Goal: Check status: Check status

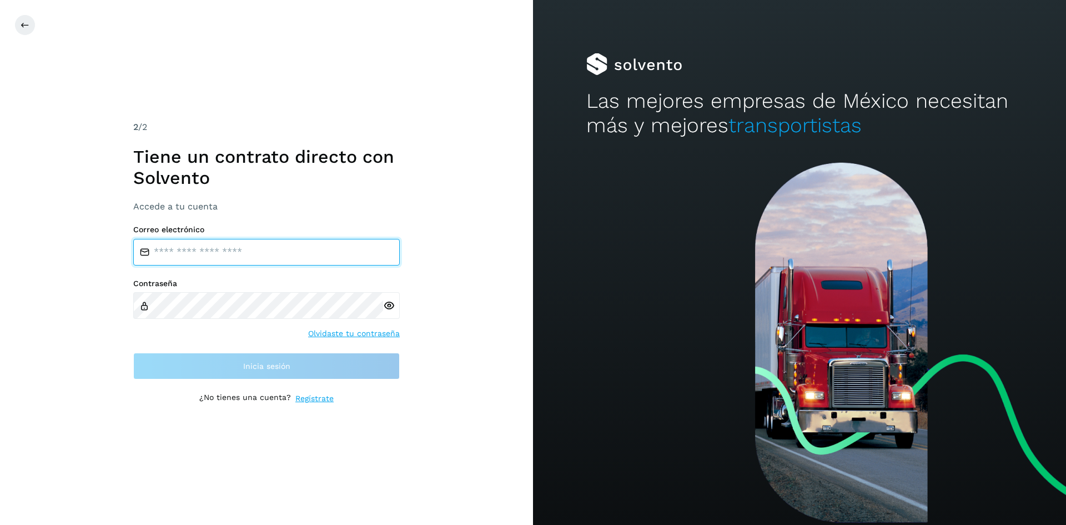
type input "**********"
click at [357, 254] on input "**********" at bounding box center [266, 252] width 267 height 27
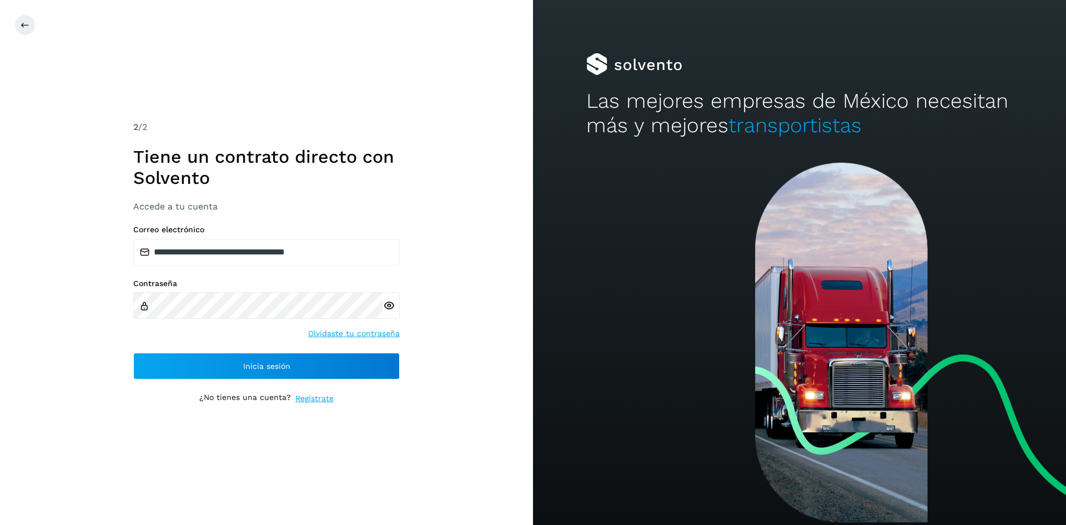
click at [464, 298] on div "**********" at bounding box center [266, 262] width 533 height 525
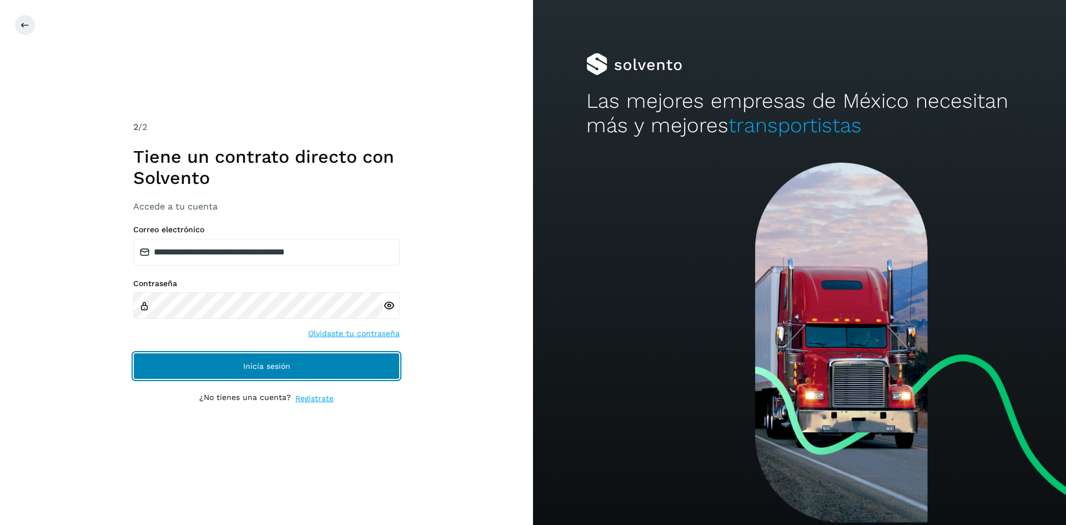
click at [331, 370] on button "Inicia sesión" at bounding box center [266, 366] width 267 height 27
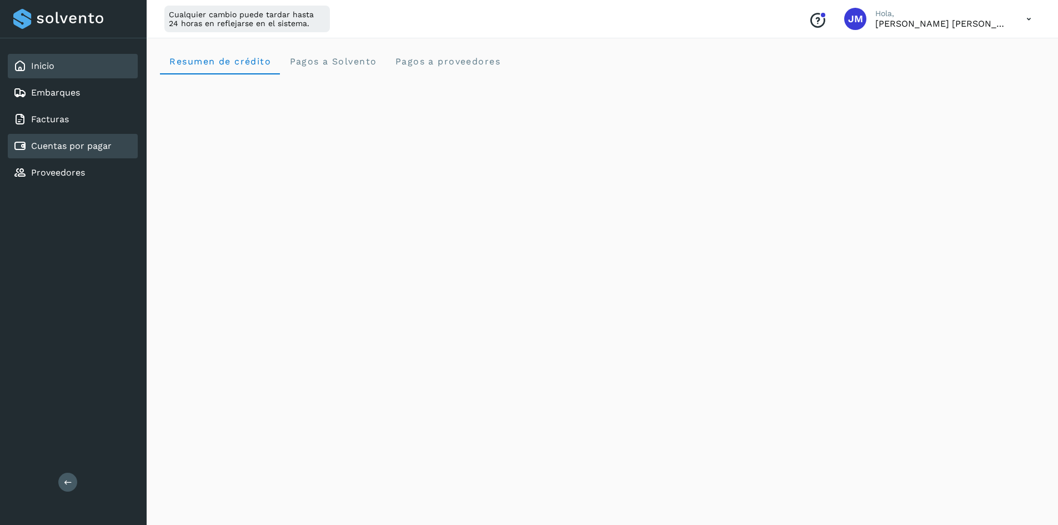
click at [56, 145] on link "Cuentas por pagar" at bounding box center [71, 145] width 81 height 11
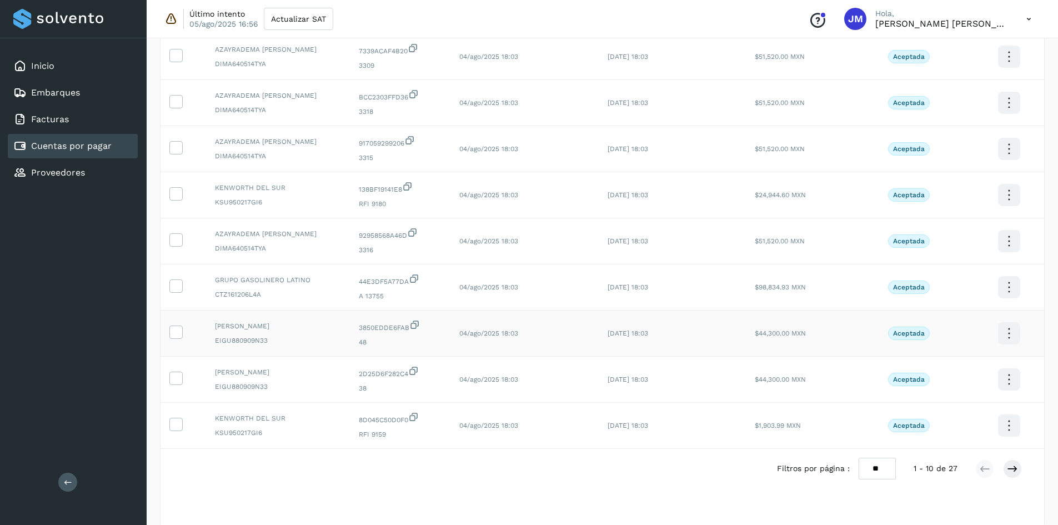
scroll to position [185, 0]
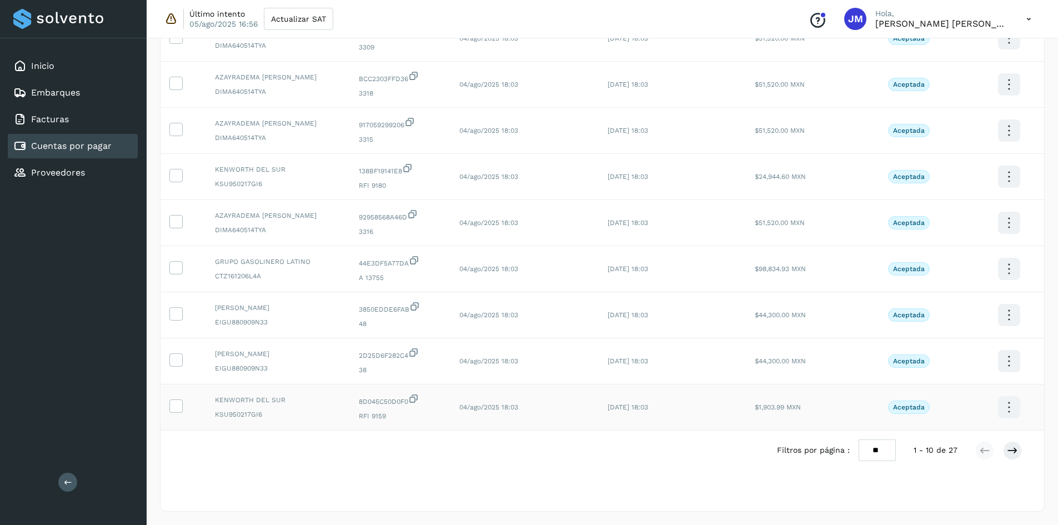
click at [1008, 403] on icon at bounding box center [1009, 407] width 26 height 26
click at [938, 358] on button "Ver Detalle" at bounding box center [953, 359] width 132 height 22
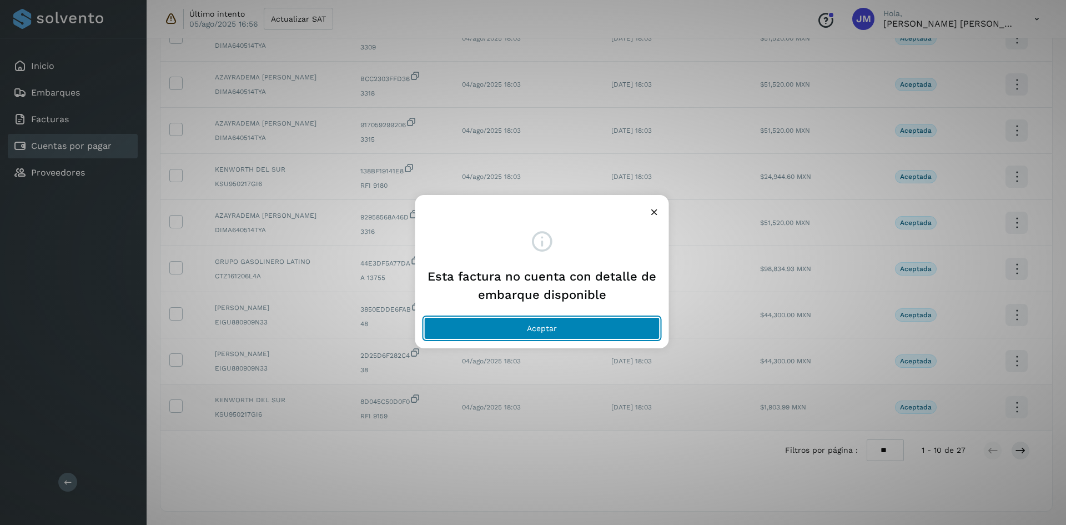
click at [591, 322] on button "Aceptar" at bounding box center [542, 328] width 236 height 22
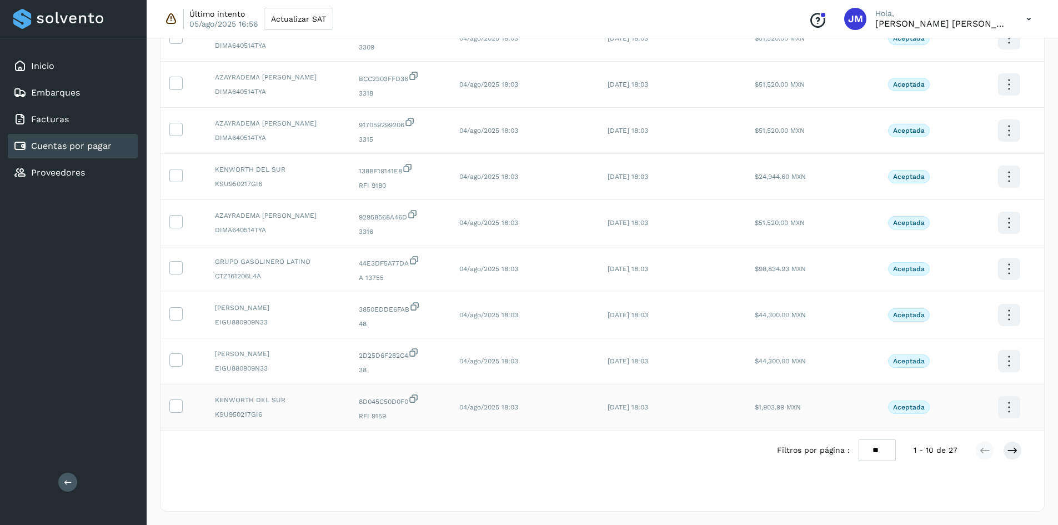
click at [898, 406] on p "Aceptada" at bounding box center [909, 407] width 32 height 8
click at [622, 496] on div "Selecciona una fecha" at bounding box center [601, 497] width 883 height 18
click at [52, 170] on link "Proveedores" at bounding box center [58, 172] width 54 height 11
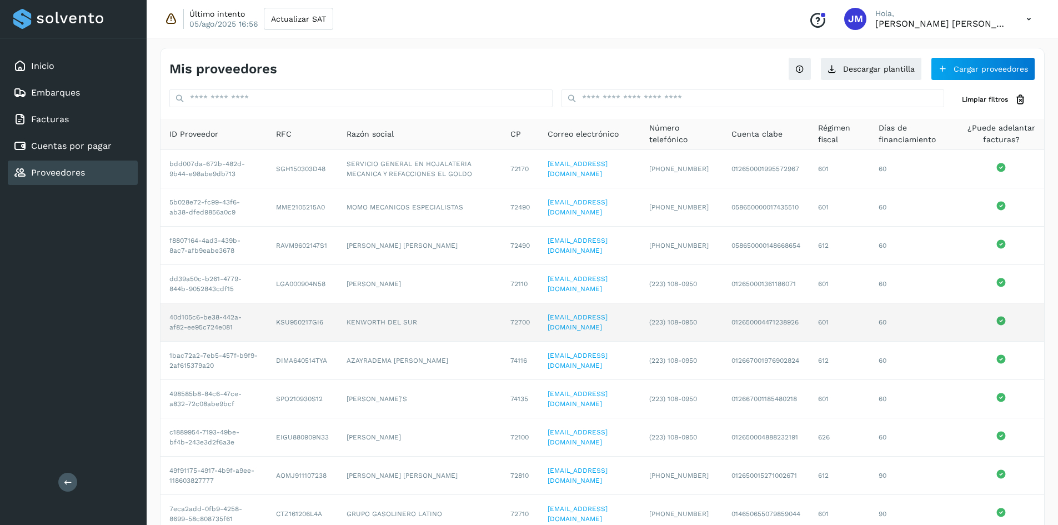
click at [1006, 325] on icon at bounding box center [1001, 320] width 9 height 9
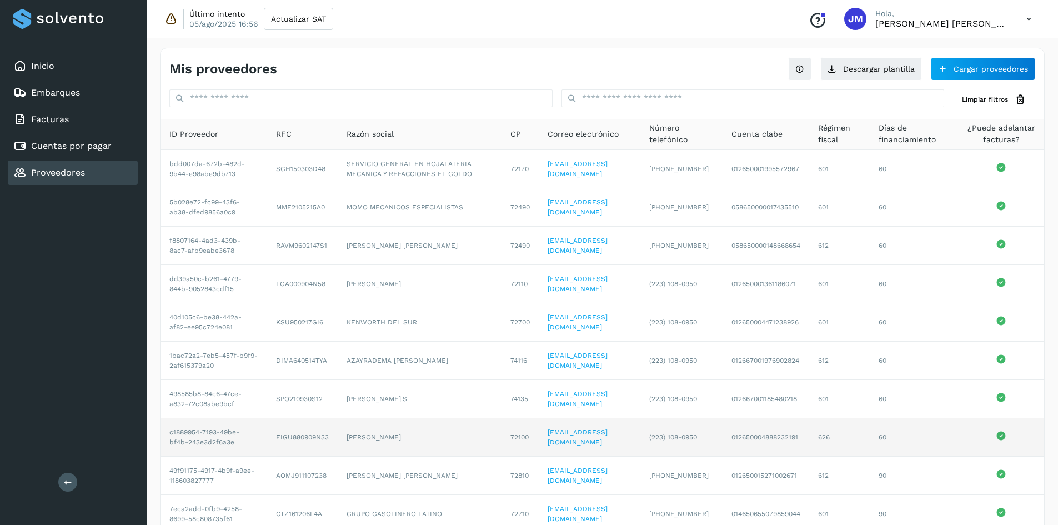
scroll to position [76, 0]
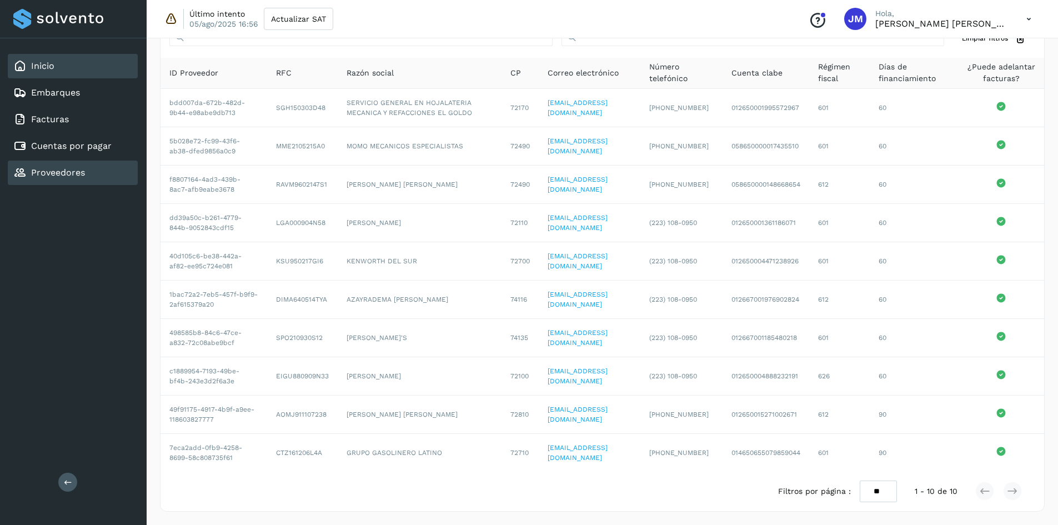
click at [51, 62] on link "Inicio" at bounding box center [42, 66] width 23 height 11
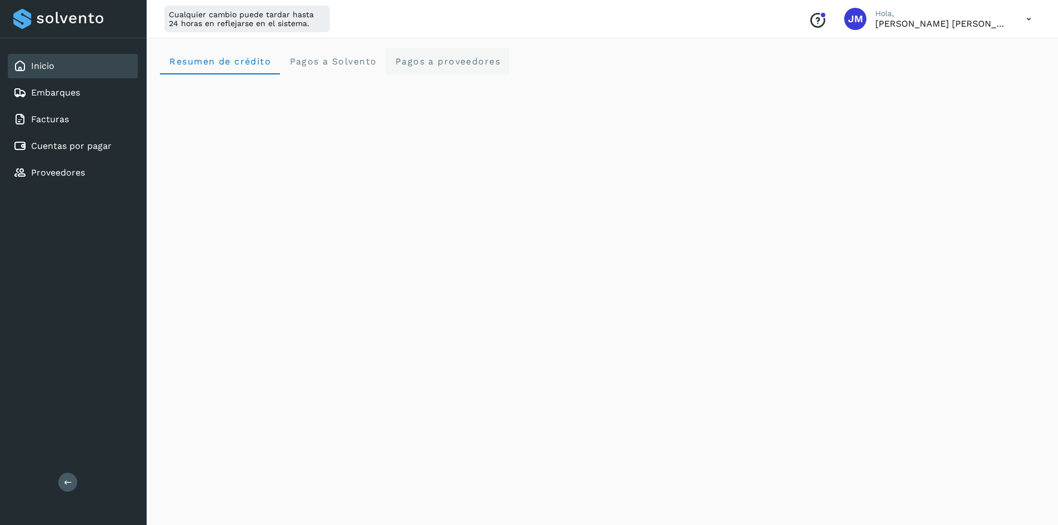
click at [497, 58] on span "Pagos a proveedores" at bounding box center [447, 61] width 106 height 11
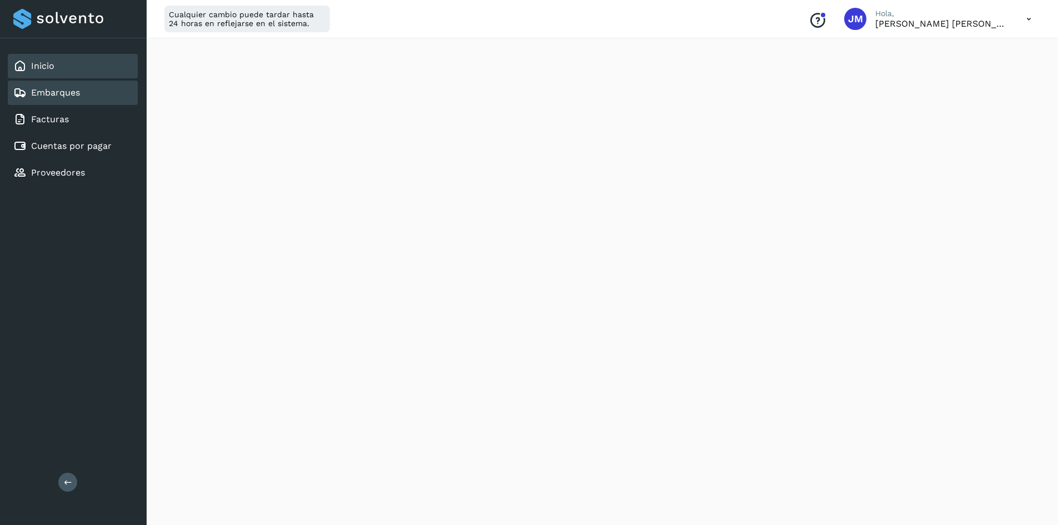
click at [47, 94] on link "Embarques" at bounding box center [55, 92] width 49 height 11
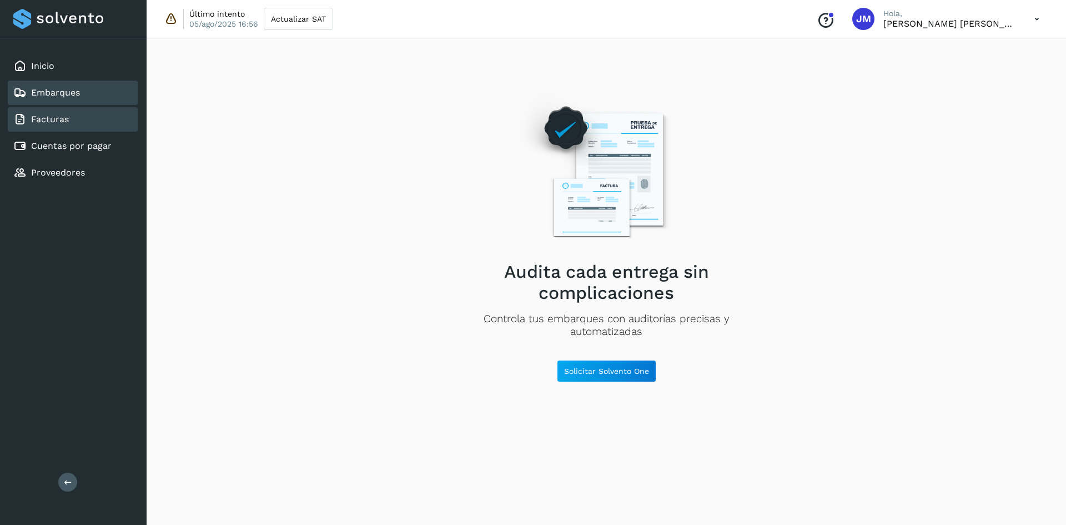
click at [41, 114] on link "Facturas" at bounding box center [50, 119] width 38 height 11
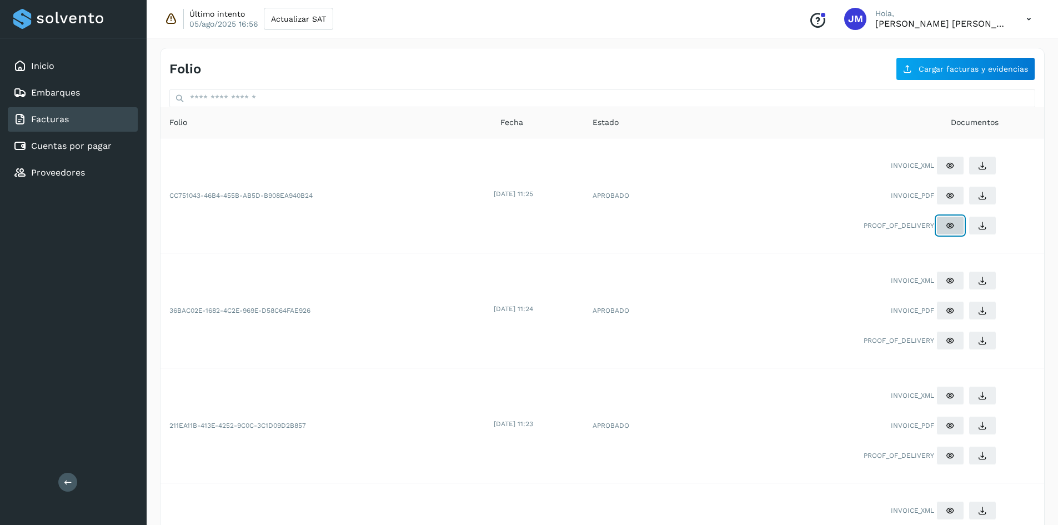
click at [952, 222] on icon at bounding box center [950, 225] width 9 height 9
click at [65, 140] on link "Cuentas por pagar" at bounding box center [71, 145] width 81 height 11
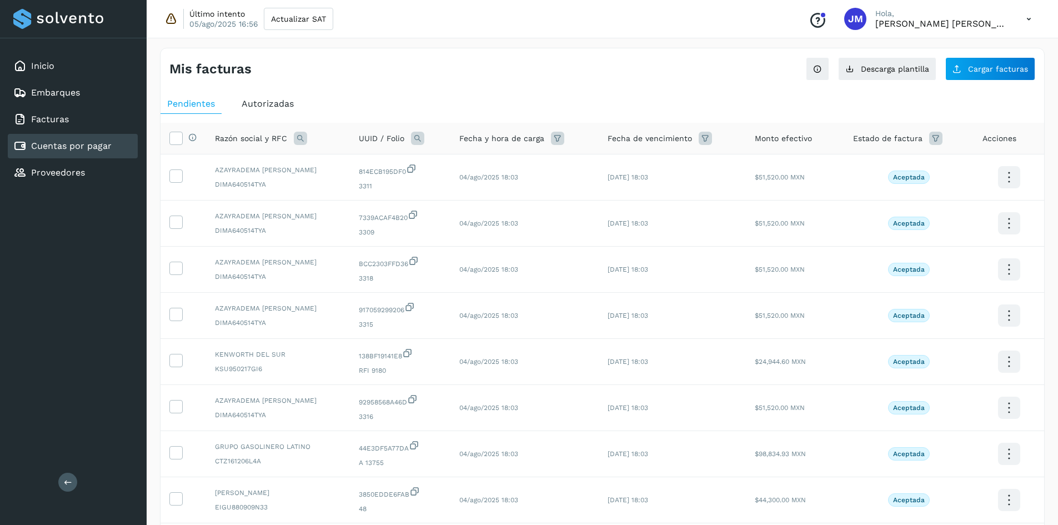
click at [254, 107] on span "Autorizadas" at bounding box center [268, 103] width 52 height 11
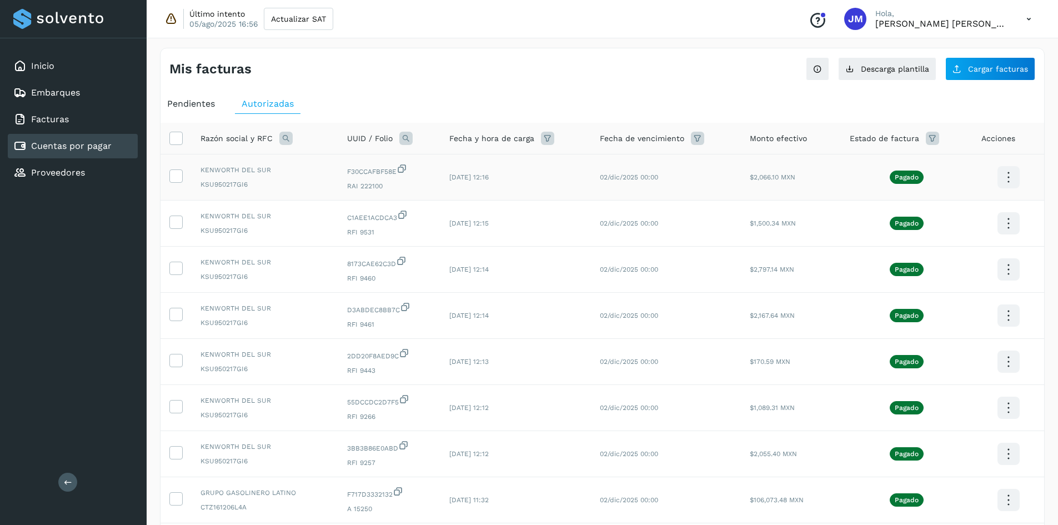
click at [1008, 177] on icon at bounding box center [1008, 177] width 26 height 26
click at [916, 211] on button "CEP" at bounding box center [953, 209] width 132 height 21
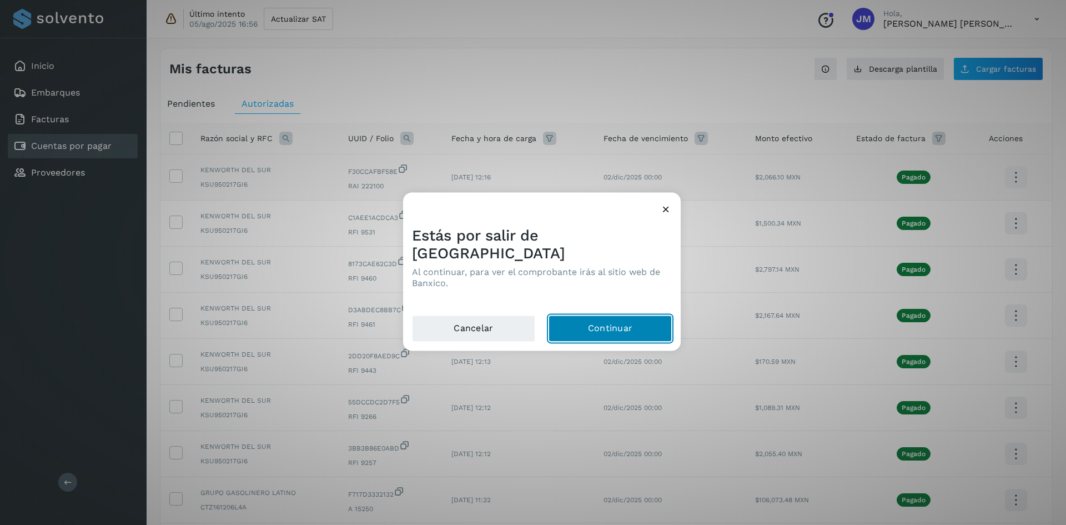
click at [603, 319] on button "Continuar" at bounding box center [610, 328] width 123 height 27
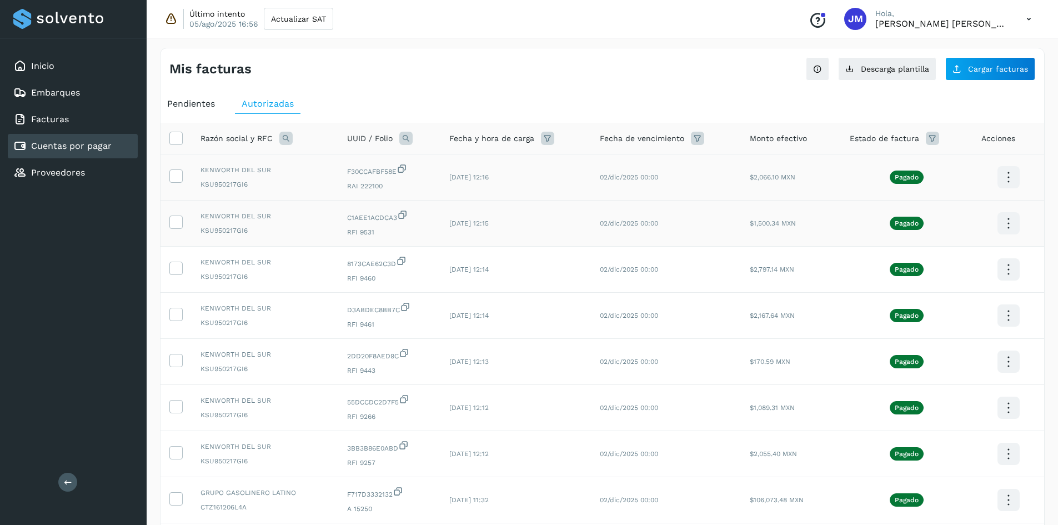
click at [1014, 222] on icon at bounding box center [1008, 223] width 26 height 26
click at [922, 250] on button "CEP" at bounding box center [953, 255] width 132 height 21
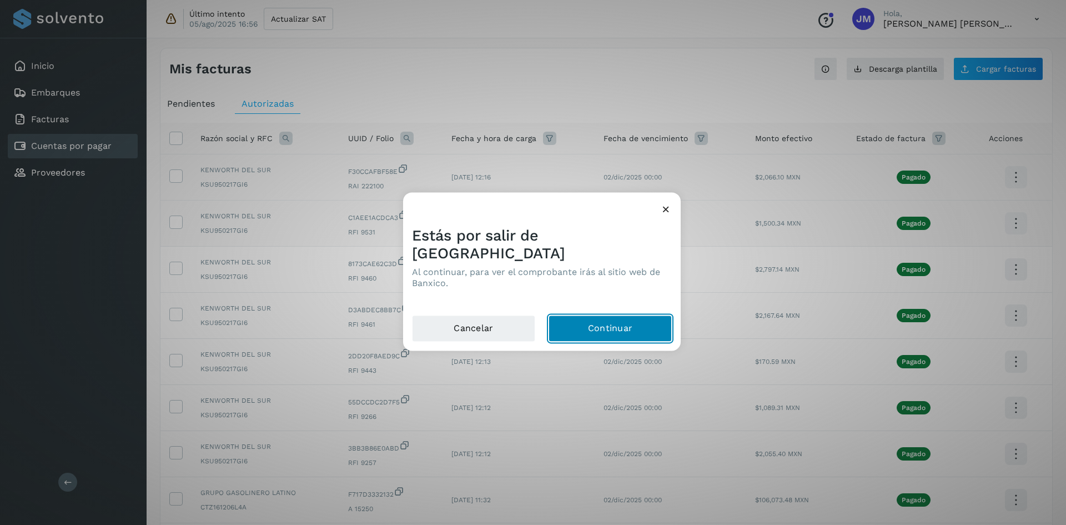
click at [601, 321] on button "Continuar" at bounding box center [610, 328] width 123 height 27
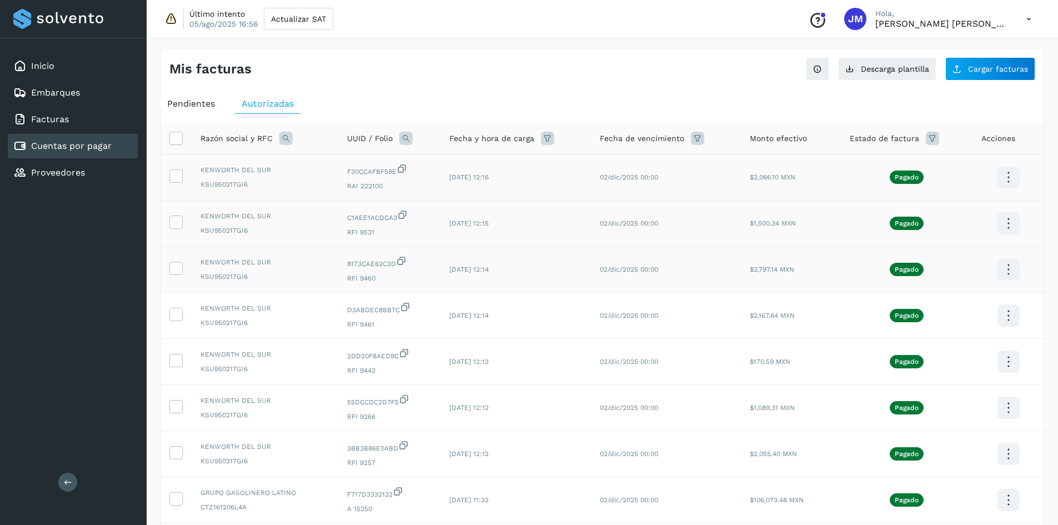
click at [1008, 269] on icon at bounding box center [1008, 270] width 26 height 26
click at [923, 299] on button "CEP" at bounding box center [953, 302] width 132 height 21
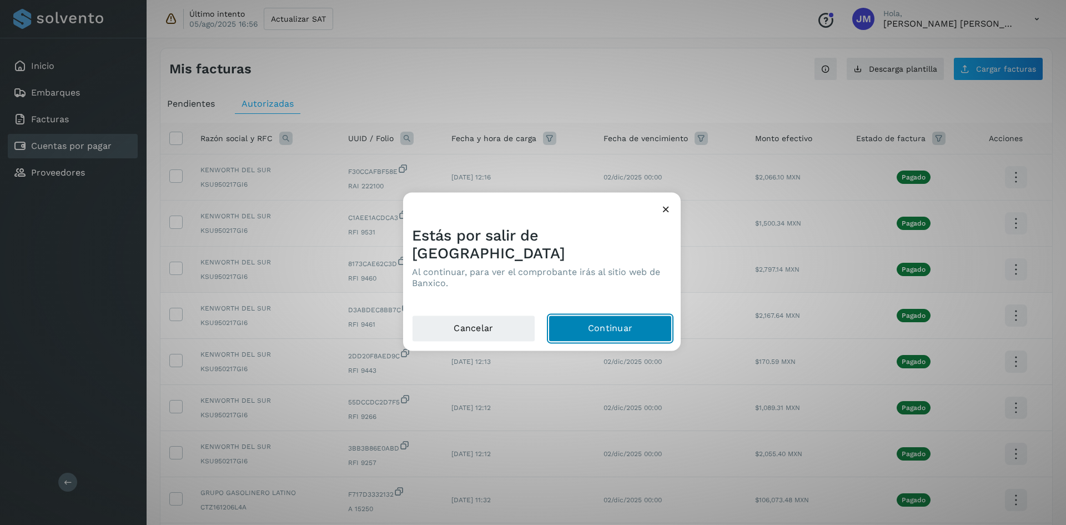
click at [613, 316] on button "Continuar" at bounding box center [610, 328] width 123 height 27
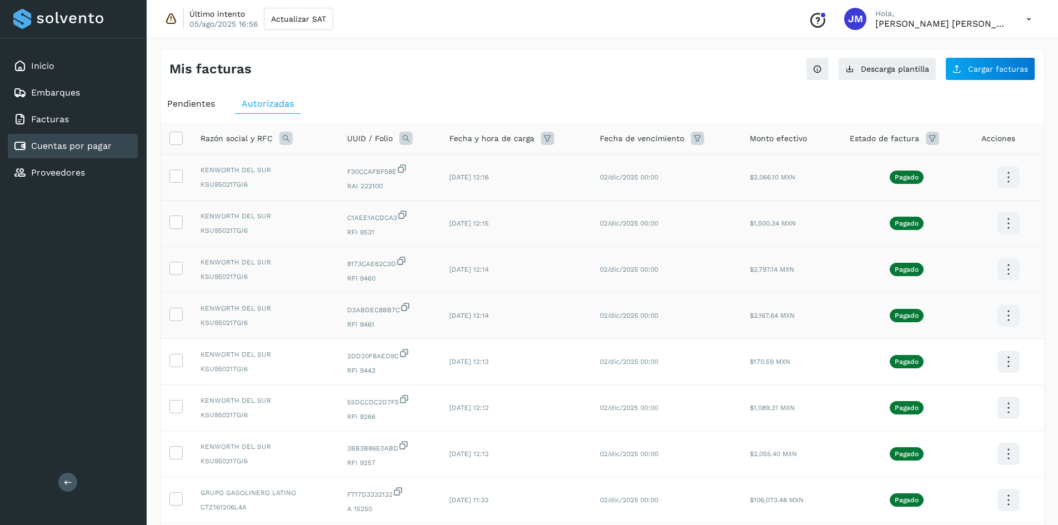
click at [1012, 315] on icon at bounding box center [1008, 316] width 26 height 26
click at [914, 345] on button "CEP" at bounding box center [953, 348] width 132 height 21
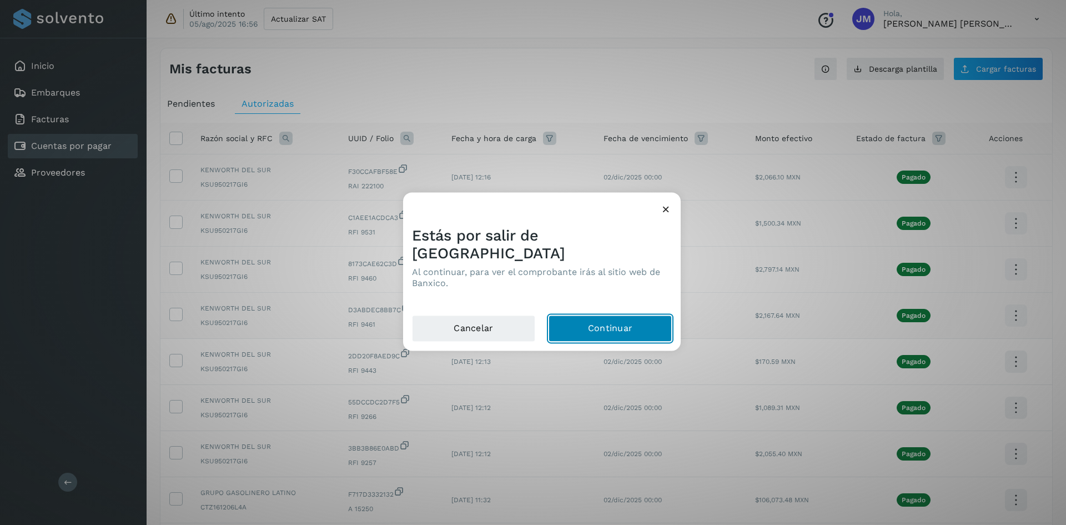
click at [614, 315] on button "Continuar" at bounding box center [610, 328] width 123 height 27
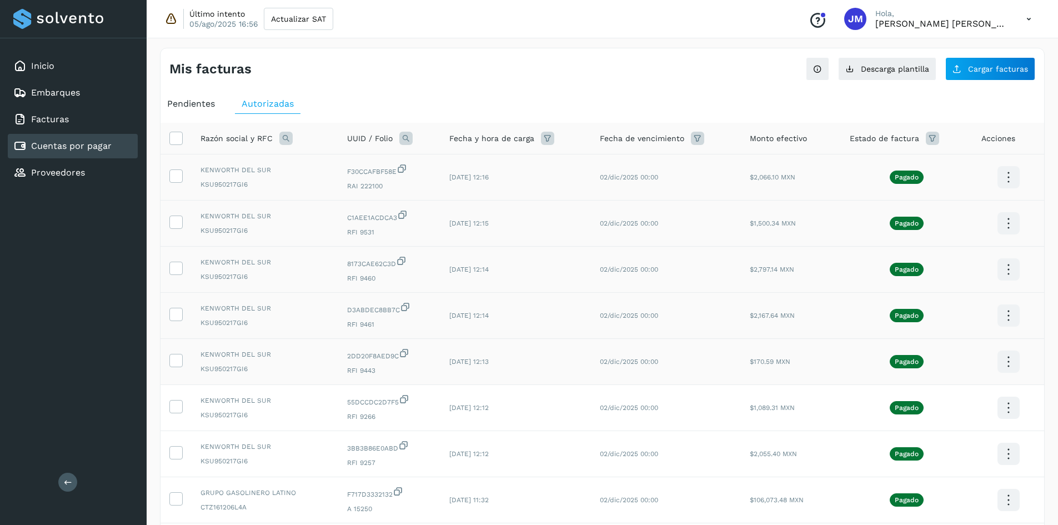
click at [1011, 361] on icon at bounding box center [1008, 362] width 26 height 26
click at [927, 393] on button "CEP" at bounding box center [953, 394] width 132 height 21
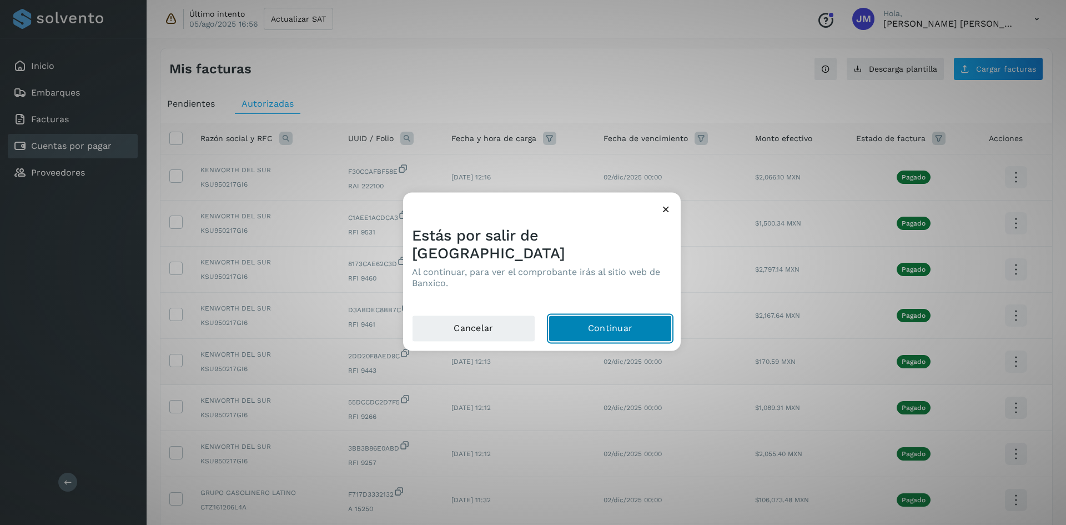
click at [650, 318] on button "Continuar" at bounding box center [610, 328] width 123 height 27
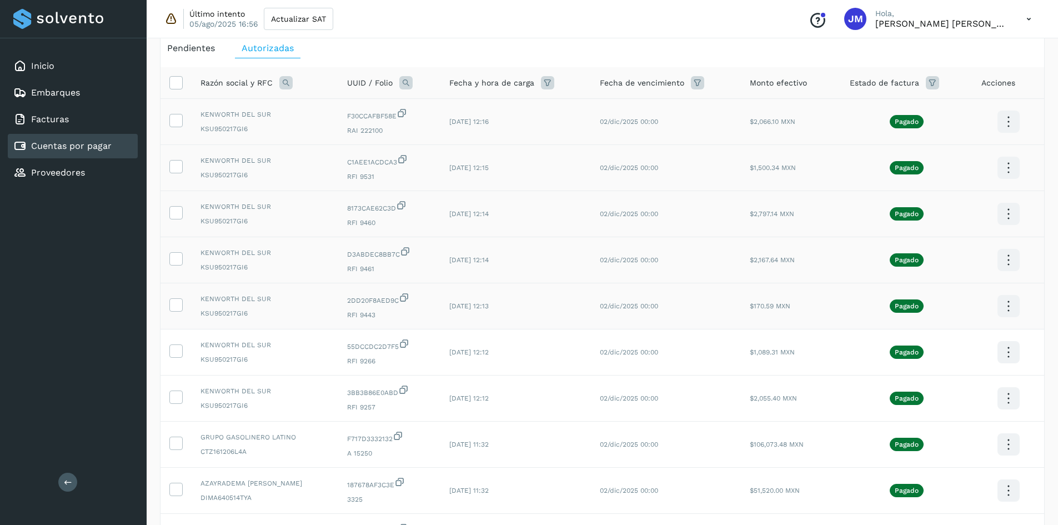
scroll to position [111, 0]
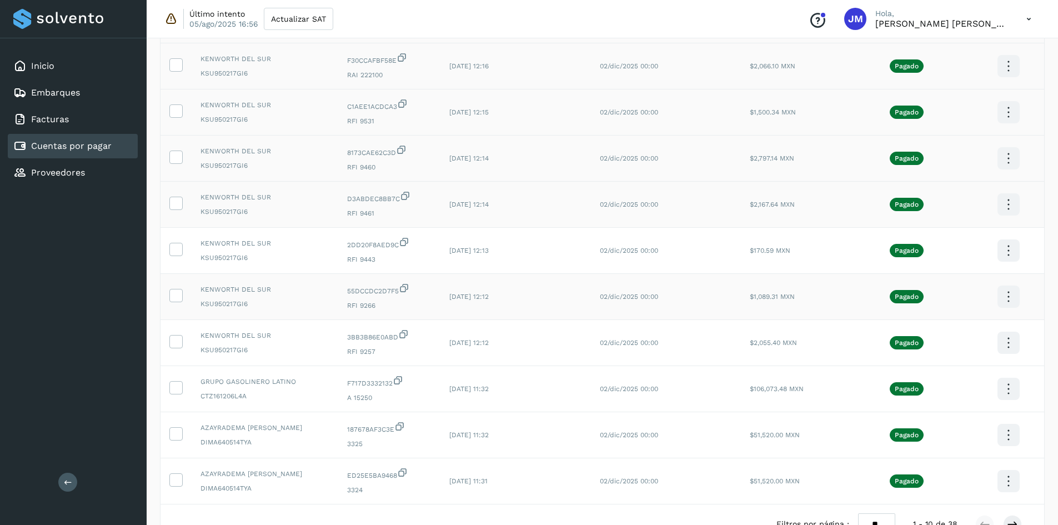
click at [1003, 295] on icon at bounding box center [1008, 297] width 26 height 26
click at [944, 329] on button "CEP" at bounding box center [953, 329] width 132 height 21
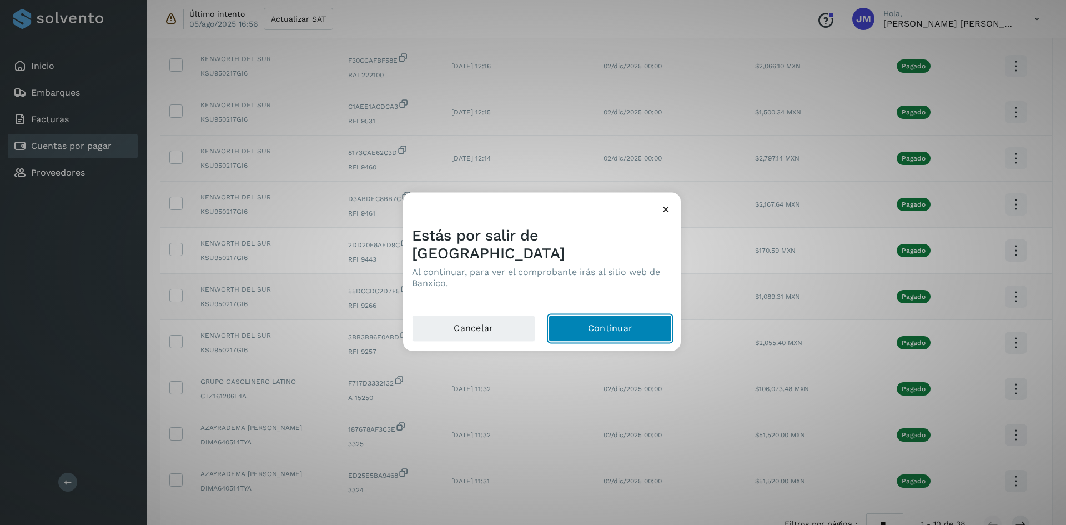
click at [637, 322] on button "Continuar" at bounding box center [610, 328] width 123 height 27
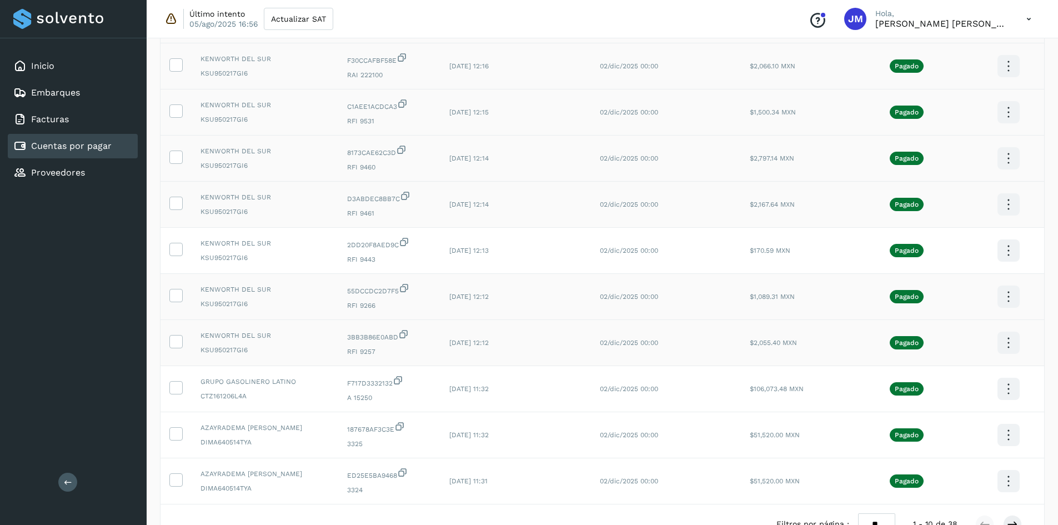
click at [1008, 345] on icon at bounding box center [1008, 343] width 26 height 26
click at [927, 374] on button "CEP" at bounding box center [953, 375] width 132 height 21
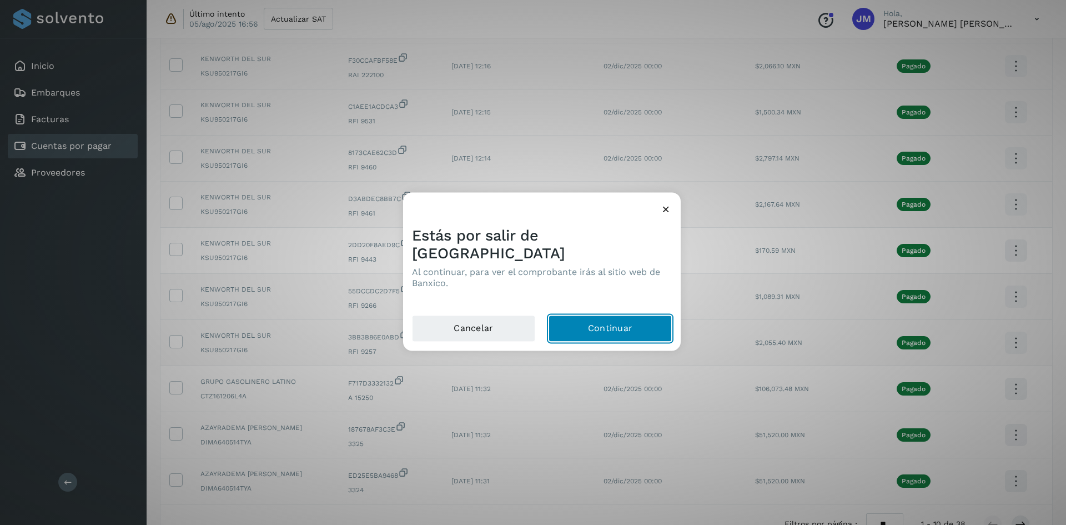
click at [605, 321] on button "Continuar" at bounding box center [610, 328] width 123 height 27
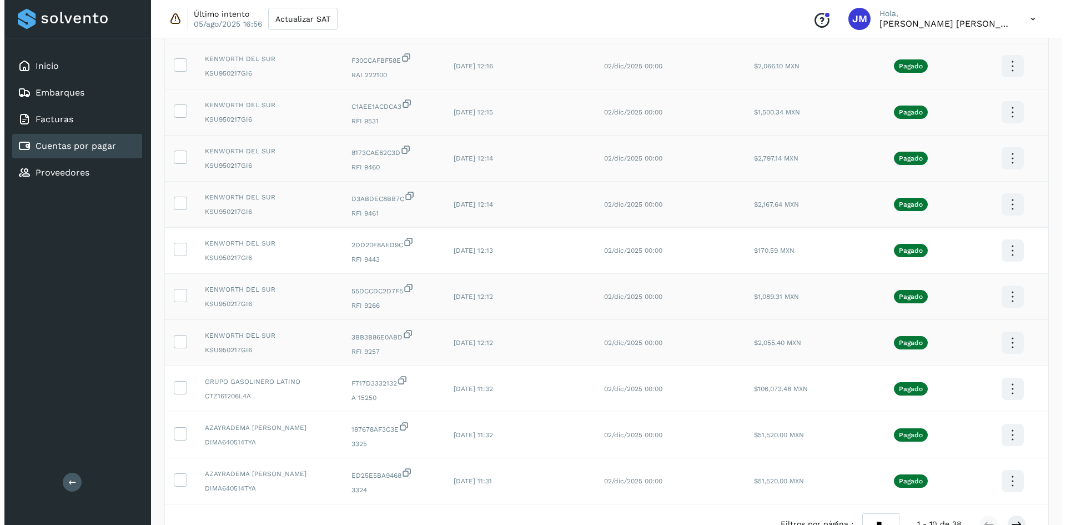
scroll to position [0, 0]
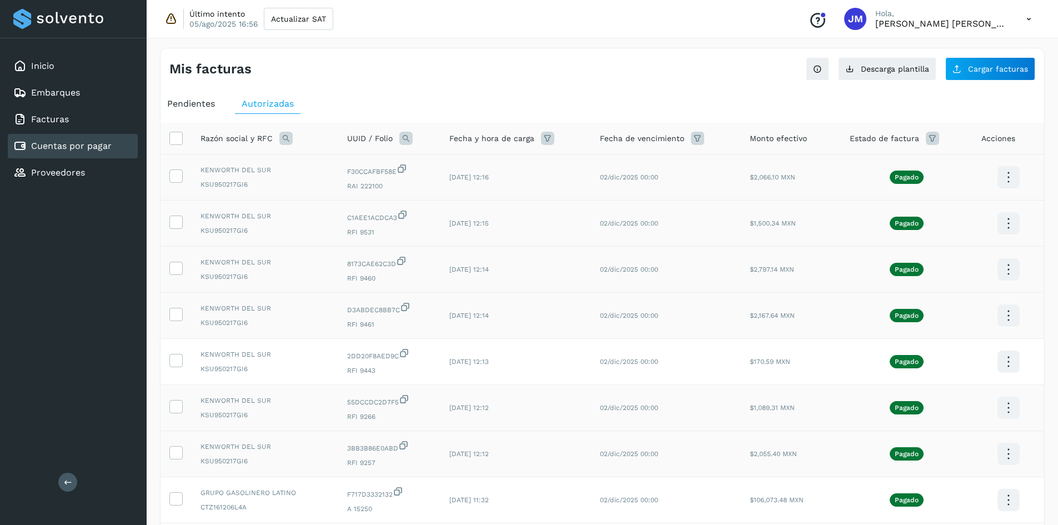
click at [1033, 18] on icon at bounding box center [1028, 19] width 23 height 23
click at [965, 68] on div "Cerrar sesión" at bounding box center [973, 71] width 132 height 21
